Goal: Task Accomplishment & Management: Complete application form

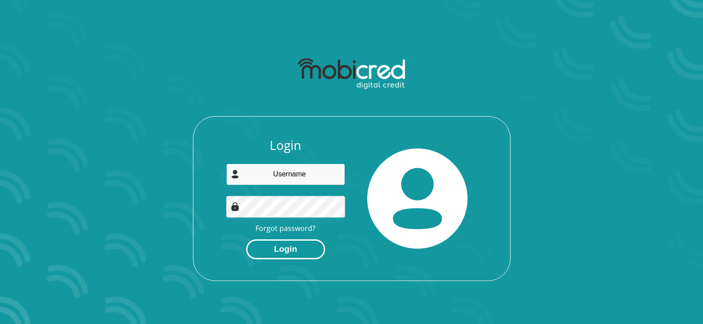
type input "moletsanepreciousp@gmail.com"
click at [294, 249] on button "Login" at bounding box center [285, 249] width 79 height 20
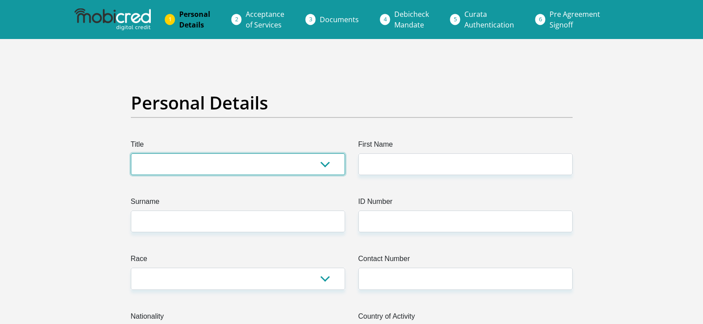
drag, startPoint x: 199, startPoint y: 162, endPoint x: 210, endPoint y: 162, distance: 11.5
click at [199, 162] on select "Mr Ms Mrs Dr [PERSON_NAME]" at bounding box center [238, 164] width 214 height 22
select select "Ms"
click at [131, 153] on select "Mr Ms Mrs Dr Other" at bounding box center [238, 164] width 214 height 22
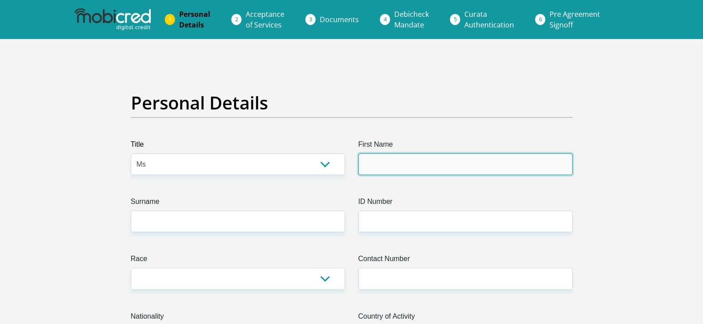
click at [393, 168] on input "First Name" at bounding box center [465, 164] width 214 height 22
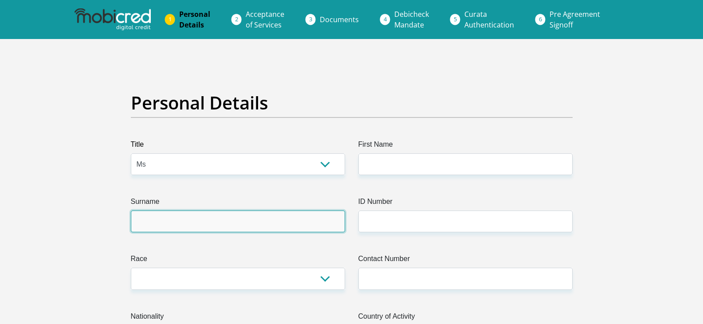
click at [223, 220] on input "Surname" at bounding box center [238, 222] width 214 height 22
type input "puleng"
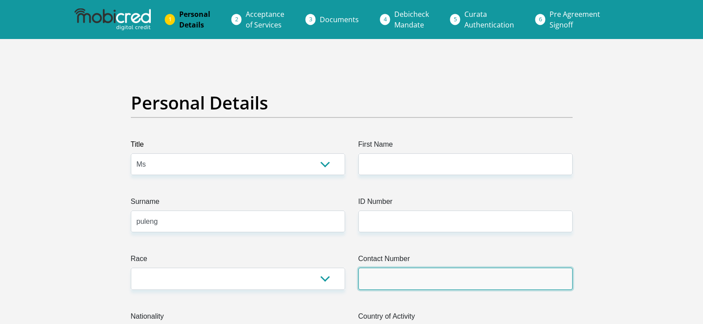
type input "0626380338"
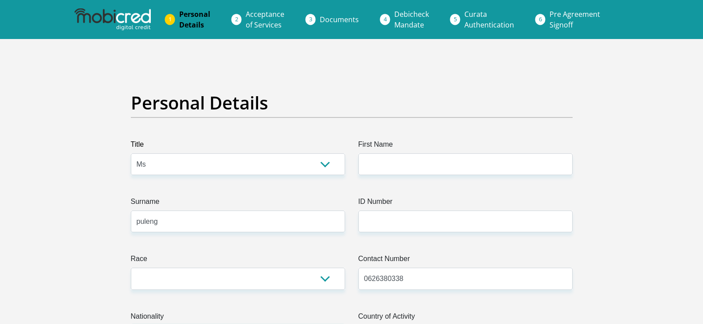
select select "ZAF"
type input "frikkie meyer boulevard cc"
type input "vaal"
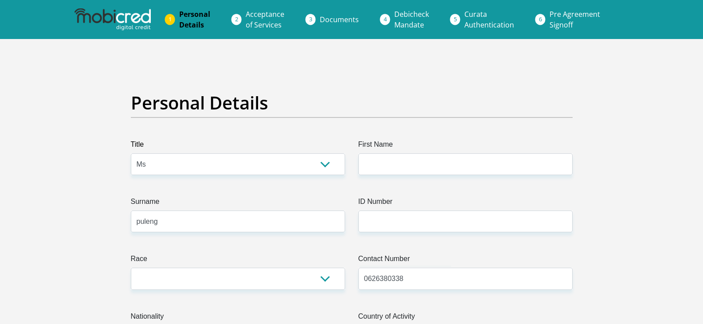
type input "1900"
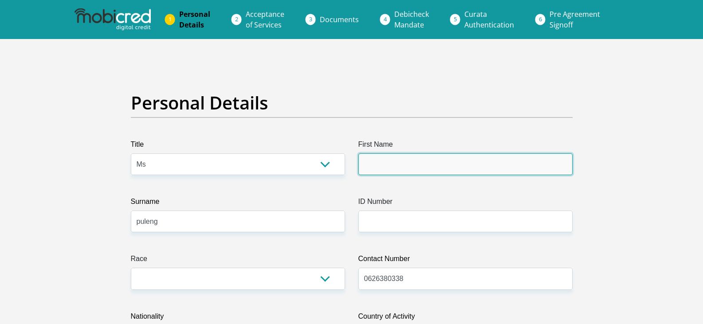
click at [401, 167] on input "First Name" at bounding box center [465, 164] width 214 height 22
click at [396, 162] on input "First Name" at bounding box center [465, 164] width 214 height 22
type input "Puleng"
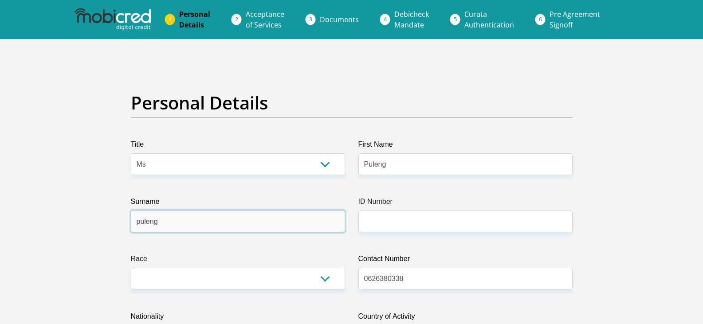
drag, startPoint x: 213, startPoint y: 228, endPoint x: 78, endPoint y: 242, distance: 136.4
type input "Moletsane"
type input "4786 lakeside orange farm"
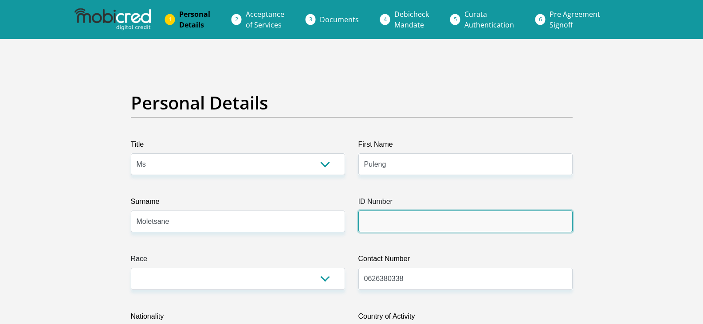
click at [405, 217] on input "ID Number" at bounding box center [465, 222] width 214 height 22
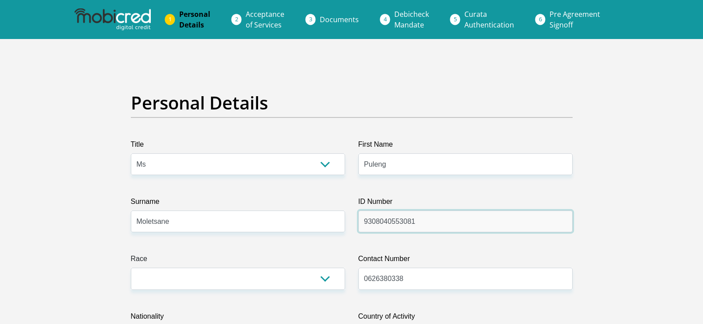
type input "9308040553081"
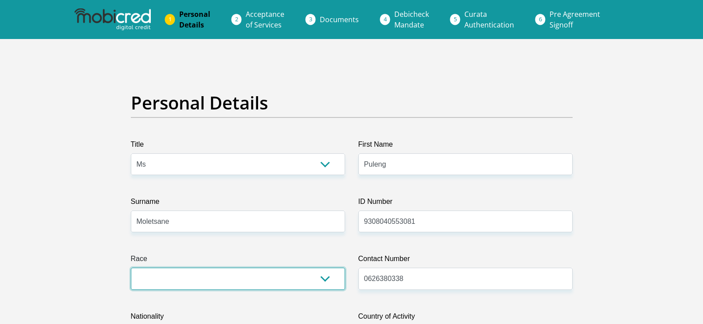
click at [317, 277] on select "Black Coloured Indian White Other" at bounding box center [238, 279] width 214 height 22
select select "1"
click at [131, 268] on select "Black Coloured Indian White Other" at bounding box center [238, 279] width 214 height 22
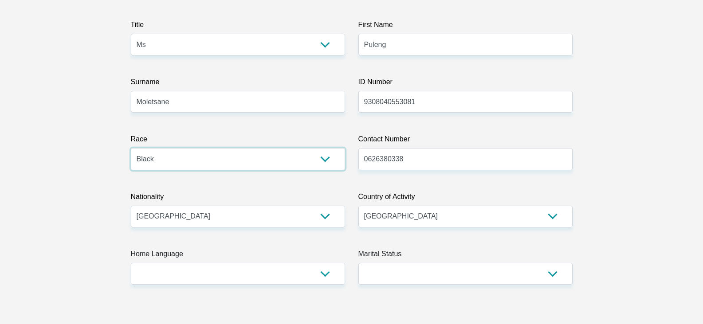
scroll to position [133, 0]
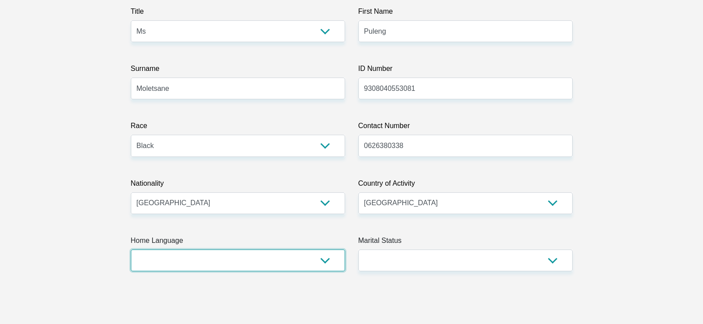
click at [325, 260] on select "Afrikaans English Sepedi South Ndebele Southern Sotho Swati Tsonga Tswana Venda…" at bounding box center [238, 261] width 214 height 22
select select "eng"
click at [131, 250] on select "Afrikaans English Sepedi South Ndebele Southern Sotho Swati Tsonga Tswana Venda…" at bounding box center [238, 261] width 214 height 22
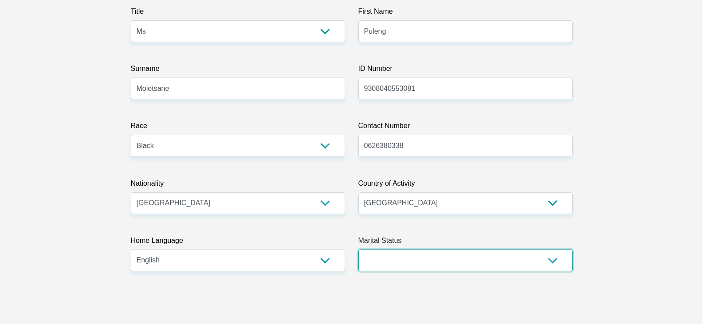
click at [554, 258] on select "Married ANC Single Divorced Widowed Married COP or Customary Law" at bounding box center [465, 261] width 214 height 22
select select "2"
click at [358, 250] on select "Married ANC Single Divorced Widowed Married COP or Customary Law" at bounding box center [465, 261] width 214 height 22
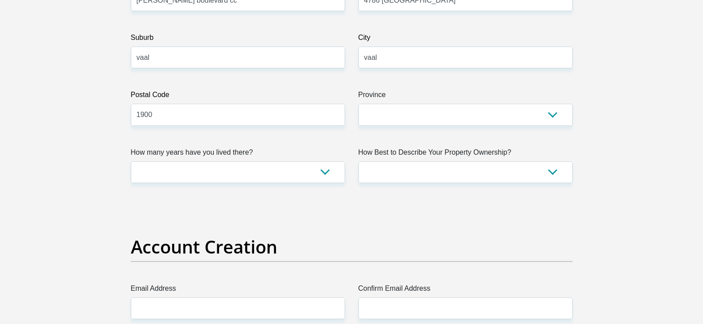
scroll to position [532, 0]
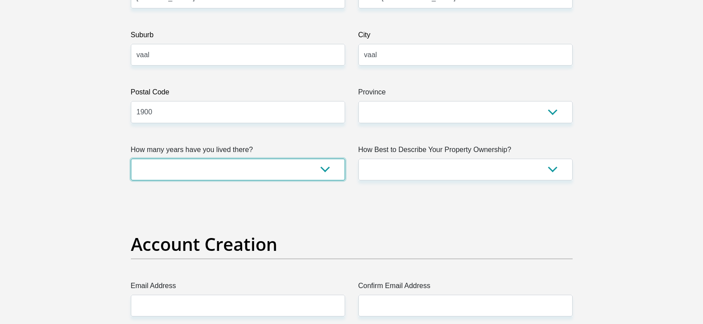
click at [325, 170] on select "less than 1 year 1-3 years 3-5 years 5+ years" at bounding box center [238, 170] width 214 height 22
select select "4"
click at [131, 159] on select "less than 1 year 1-3 years 3-5 years 5+ years" at bounding box center [238, 170] width 214 height 22
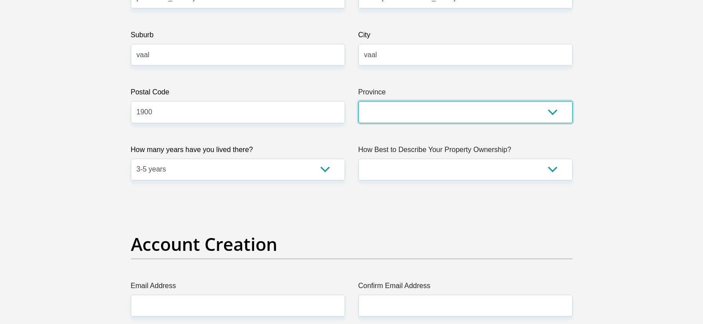
click at [555, 113] on select "Eastern Cape Free State Gauteng KwaZulu-Natal Limpopo Mpumalanga Northern Cape …" at bounding box center [465, 112] width 214 height 22
select select "Gauteng"
click at [358, 101] on select "Eastern Cape Free State Gauteng KwaZulu-Natal Limpopo Mpumalanga Northern Cape …" at bounding box center [465, 112] width 214 height 22
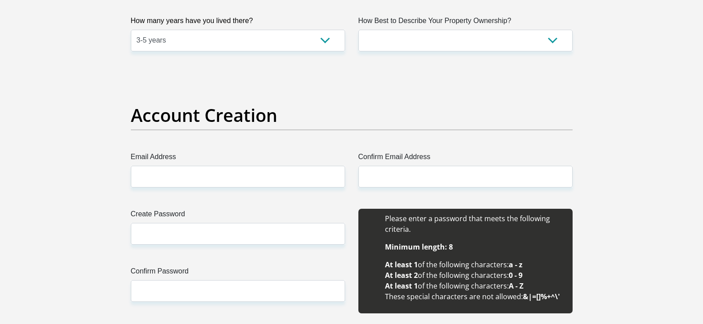
scroll to position [665, 0]
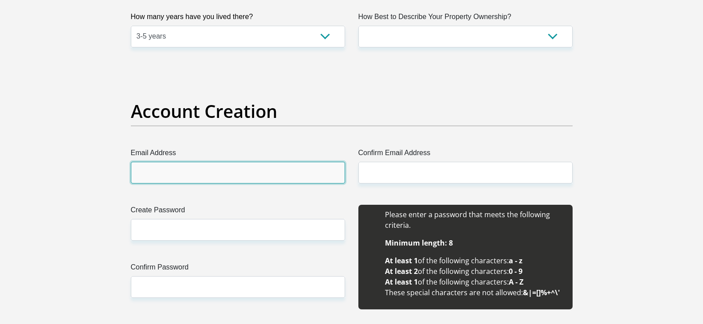
click at [200, 173] on input "Email Address" at bounding box center [238, 173] width 214 height 22
type input "moletsanepreciousp@gmail.com"
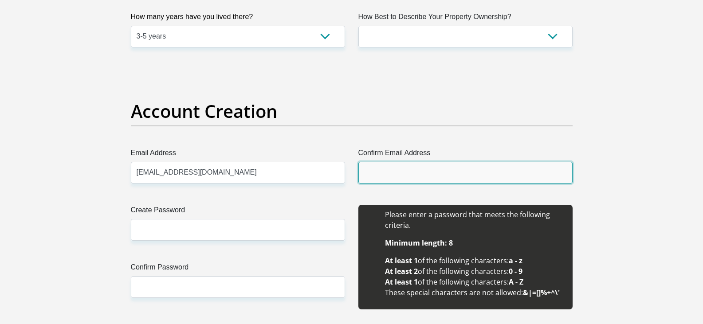
type input "moletsanepreciousp@gmail.com"
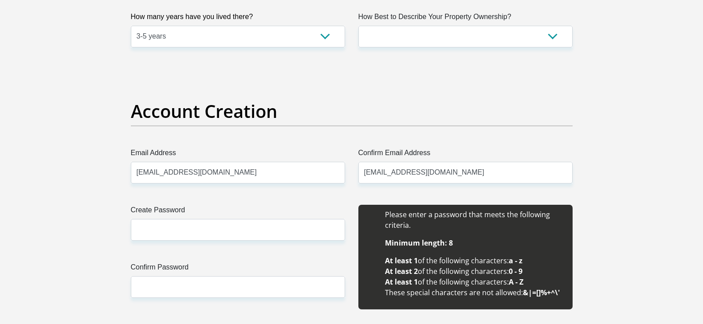
type input "puleng"
type input "0626380338"
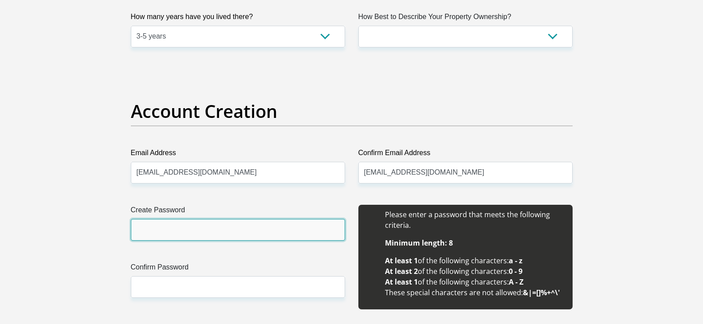
click at [172, 225] on input "Create Password" at bounding box center [238, 230] width 214 height 22
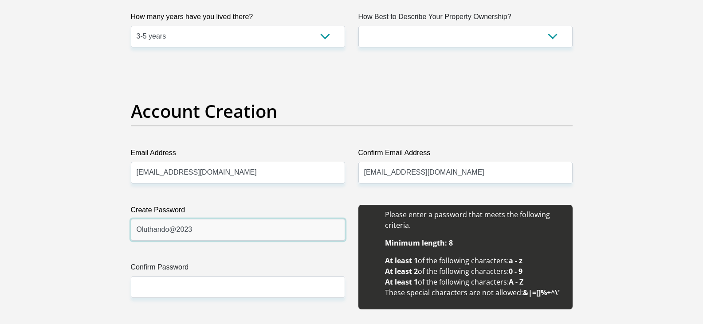
type input "Oluthando@2023"
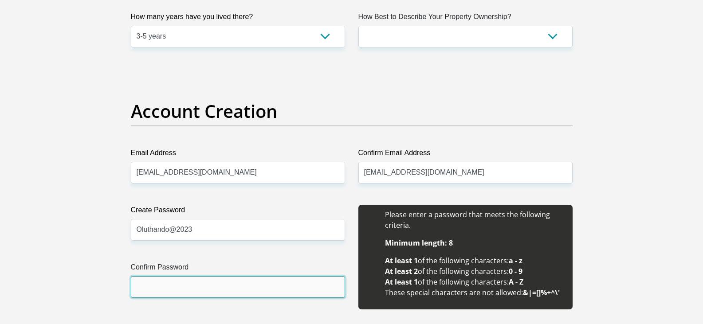
click at [241, 286] on input "Confirm Password" at bounding box center [238, 287] width 214 height 22
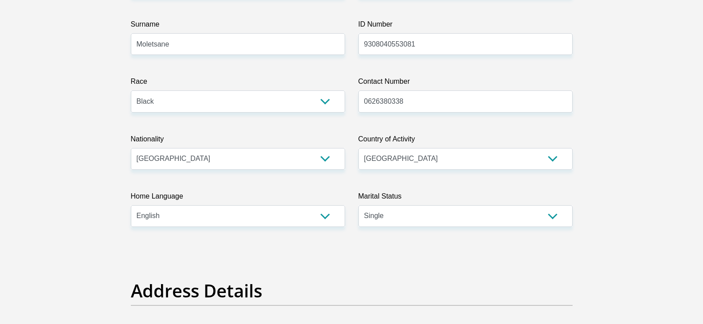
scroll to position [0, 0]
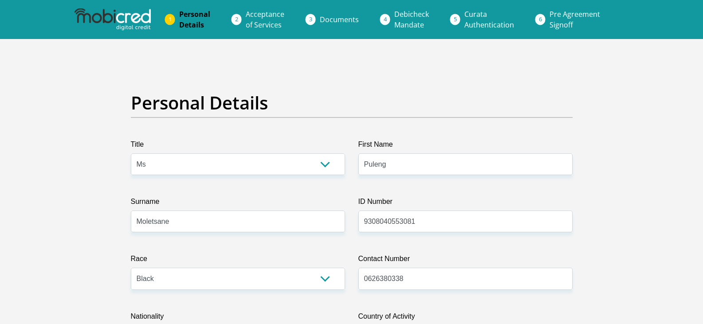
type input "Oluthando@2023"
drag, startPoint x: 565, startPoint y: 16, endPoint x: 543, endPoint y: 14, distance: 22.2
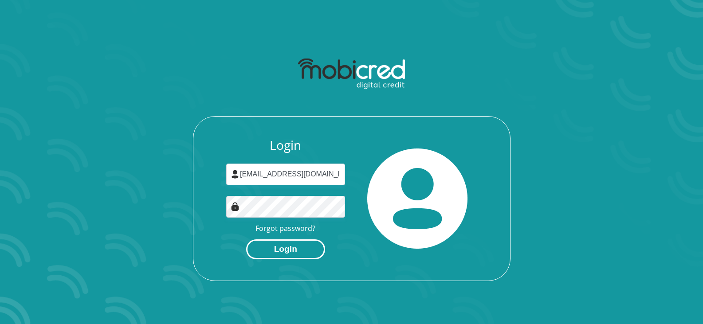
click at [284, 245] on button "Login" at bounding box center [285, 249] width 79 height 20
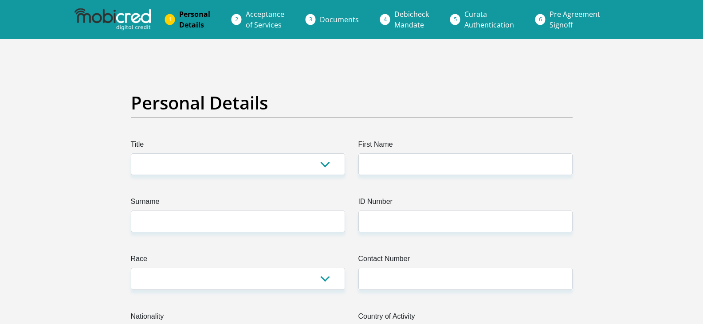
drag, startPoint x: 103, startPoint y: 10, endPoint x: 114, endPoint y: 11, distance: 11.6
click at [103, 10] on img at bounding box center [112, 19] width 76 height 22
click at [188, 12] on span "Personal Details" at bounding box center [194, 19] width 31 height 20
click at [174, 19] on li "Personal Details" at bounding box center [205, 19] width 67 height 28
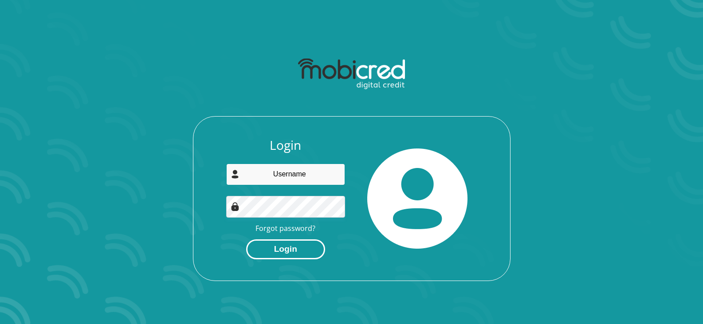
type input "[EMAIL_ADDRESS][DOMAIN_NAME]"
click at [278, 251] on button "Login" at bounding box center [285, 249] width 79 height 20
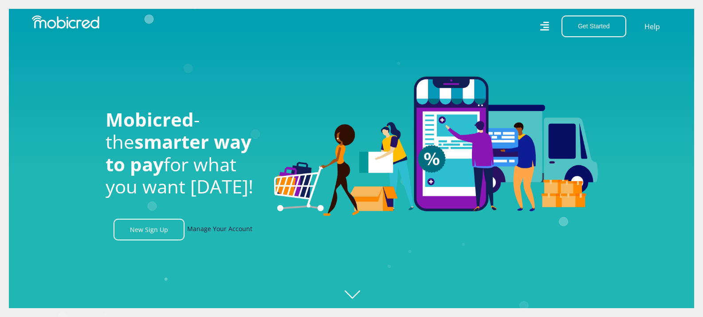
click at [207, 236] on link "Manage Your Account" at bounding box center [219, 230] width 65 height 22
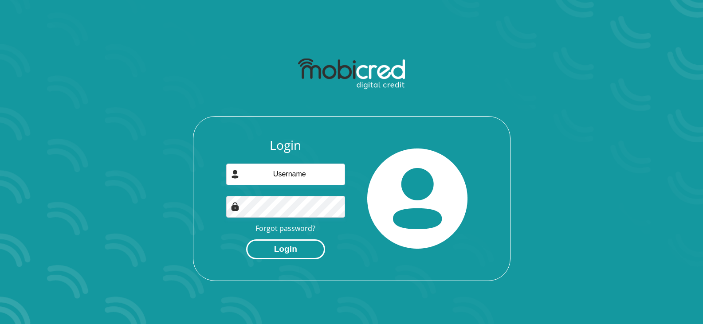
type input "[EMAIL_ADDRESS][DOMAIN_NAME]"
click at [286, 248] on button "Login" at bounding box center [285, 249] width 79 height 20
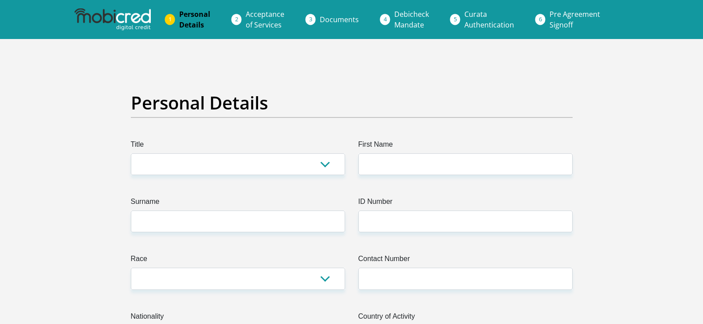
click at [569, 10] on span "Pre Agreement Signoff" at bounding box center [574, 19] width 51 height 20
click at [561, 13] on span "Pre Agreement Signoff" at bounding box center [574, 19] width 51 height 20
click at [98, 10] on img at bounding box center [112, 19] width 76 height 22
click at [98, 11] on img at bounding box center [112, 19] width 76 height 22
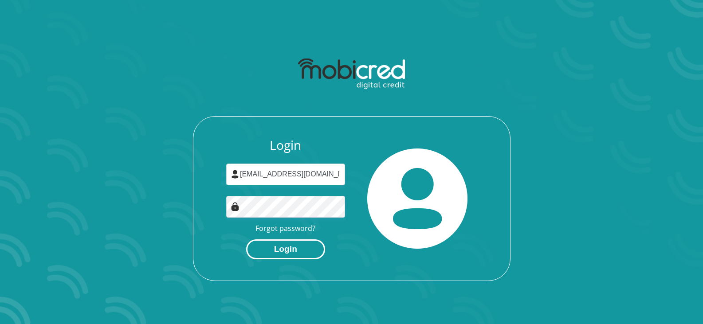
click at [283, 247] on button "Login" at bounding box center [285, 249] width 79 height 20
click at [403, 204] on img at bounding box center [417, 199] width 100 height 100
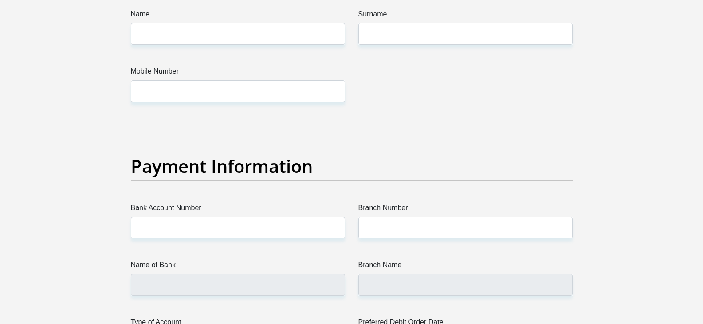
scroll to position [1729, 0]
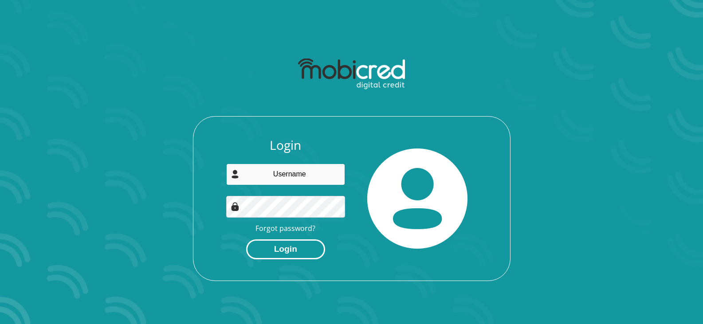
type input "[EMAIL_ADDRESS][DOMAIN_NAME]"
click at [307, 246] on button "Login" at bounding box center [285, 249] width 79 height 20
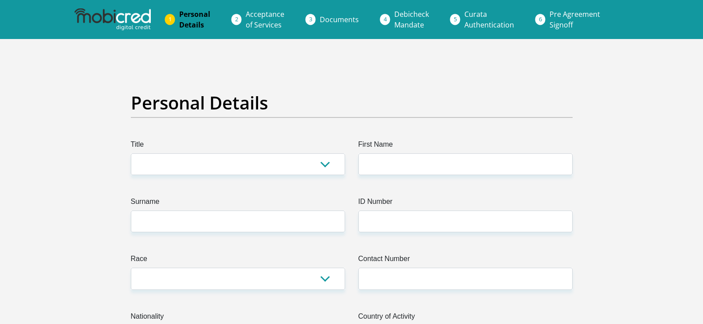
click at [194, 14] on span "Personal Details" at bounding box center [194, 19] width 31 height 20
click at [130, 15] on img at bounding box center [112, 19] width 76 height 22
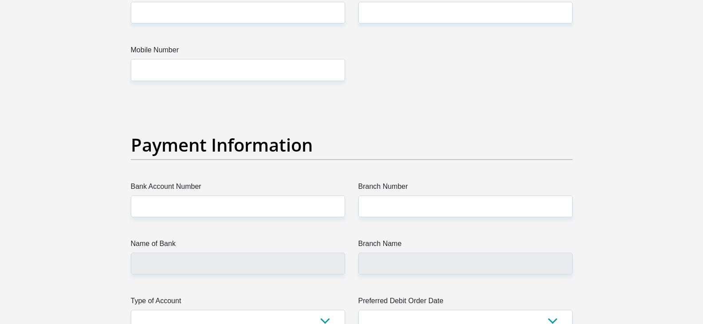
scroll to position [1926, 0]
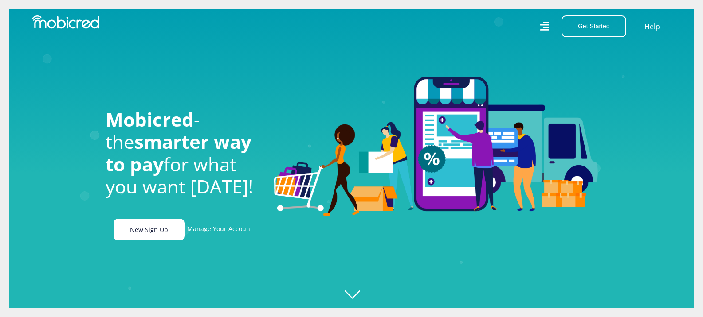
scroll to position [0, 1137]
click at [168, 237] on link "New Sign Up" at bounding box center [148, 230] width 71 height 22
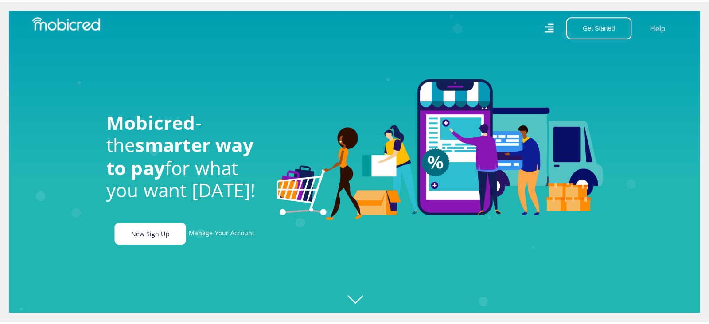
scroll to position [0, 2022]
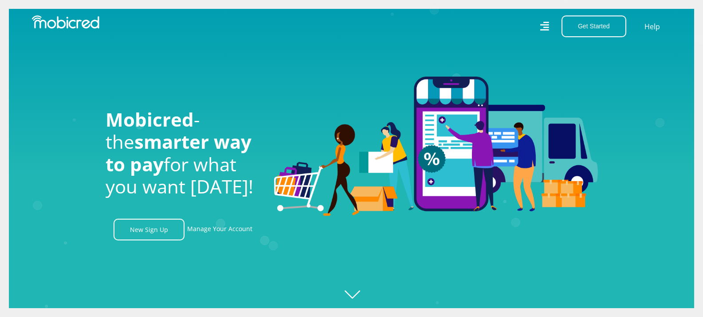
click at [545, 23] on icon at bounding box center [544, 26] width 9 height 9
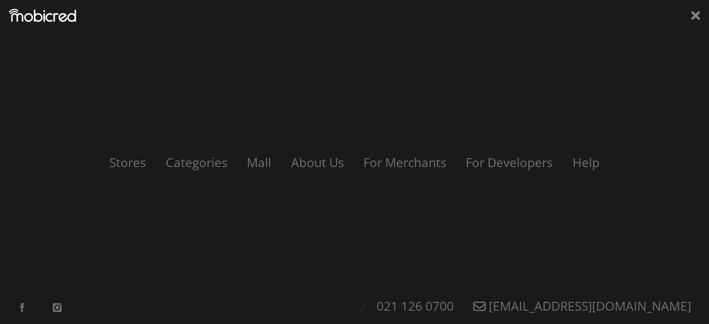
scroll to position [0, 3]
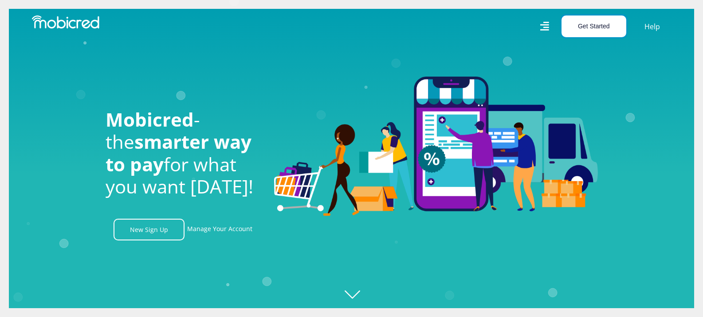
click at [605, 25] on button "Get Started" at bounding box center [593, 27] width 65 height 22
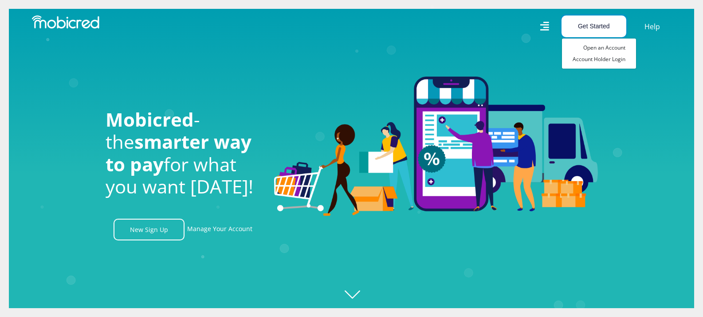
scroll to position [0, 632]
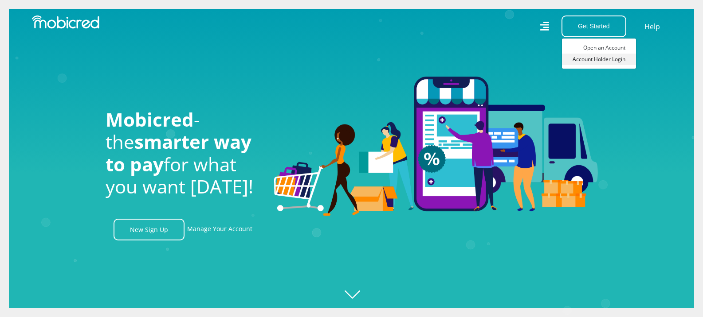
click at [606, 60] on link "Account Holder Login" at bounding box center [599, 60] width 74 height 12
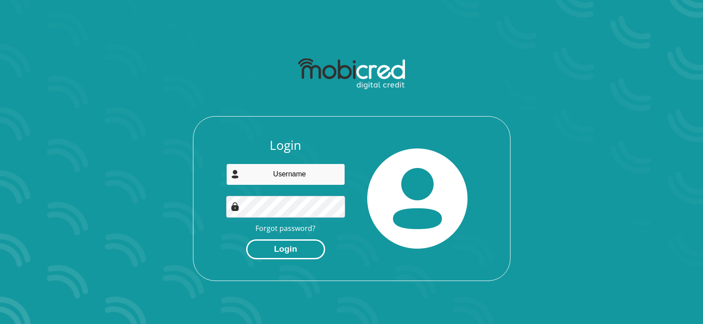
type input "[EMAIL_ADDRESS][DOMAIN_NAME]"
click at [307, 251] on button "Login" at bounding box center [285, 249] width 79 height 20
